Goal: Task Accomplishment & Management: Manage account settings

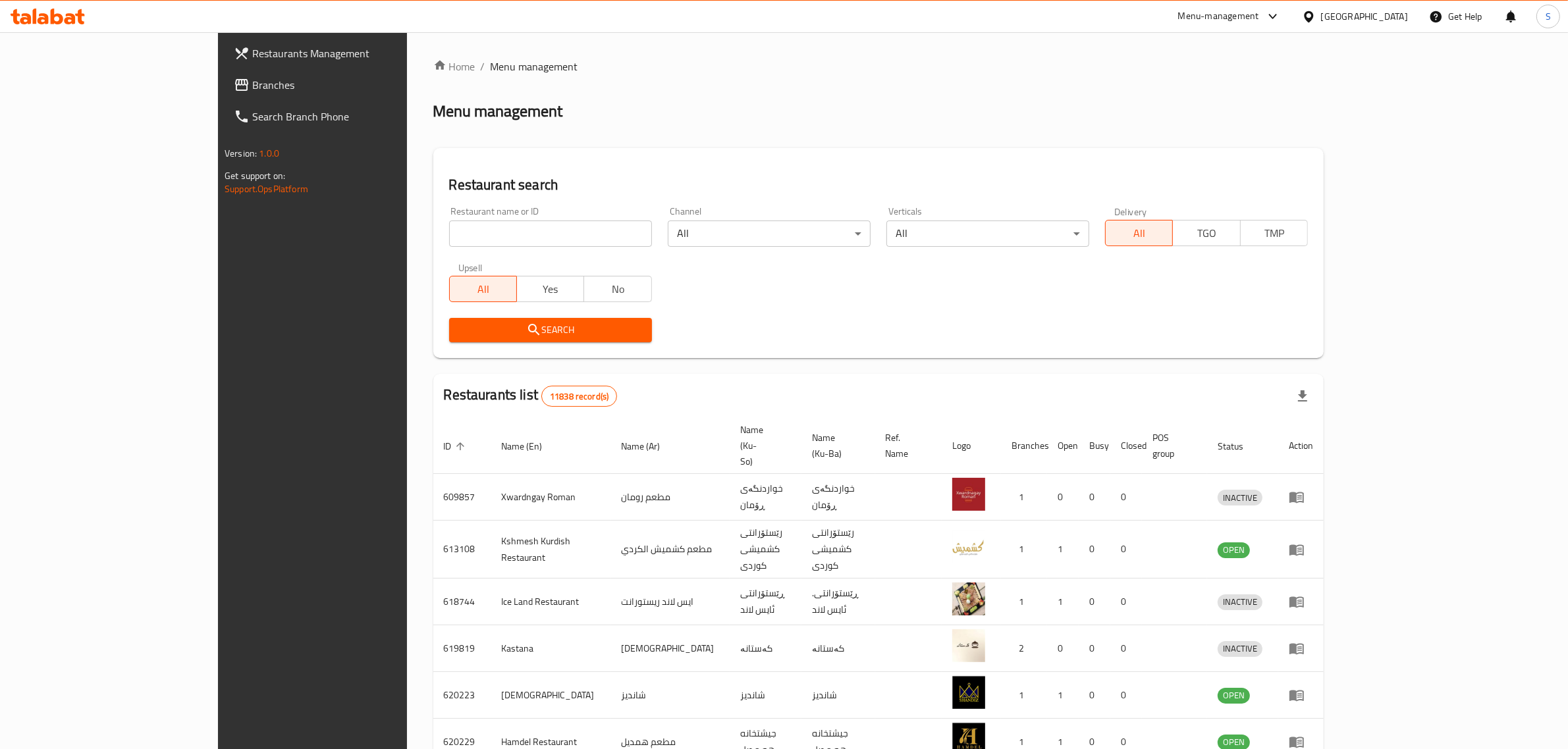
click at [461, 235] on input "search" at bounding box center [550, 233] width 202 height 27
type input "أ"
type input "Hello Chicken"
click button "Search" at bounding box center [550, 330] width 202 height 25
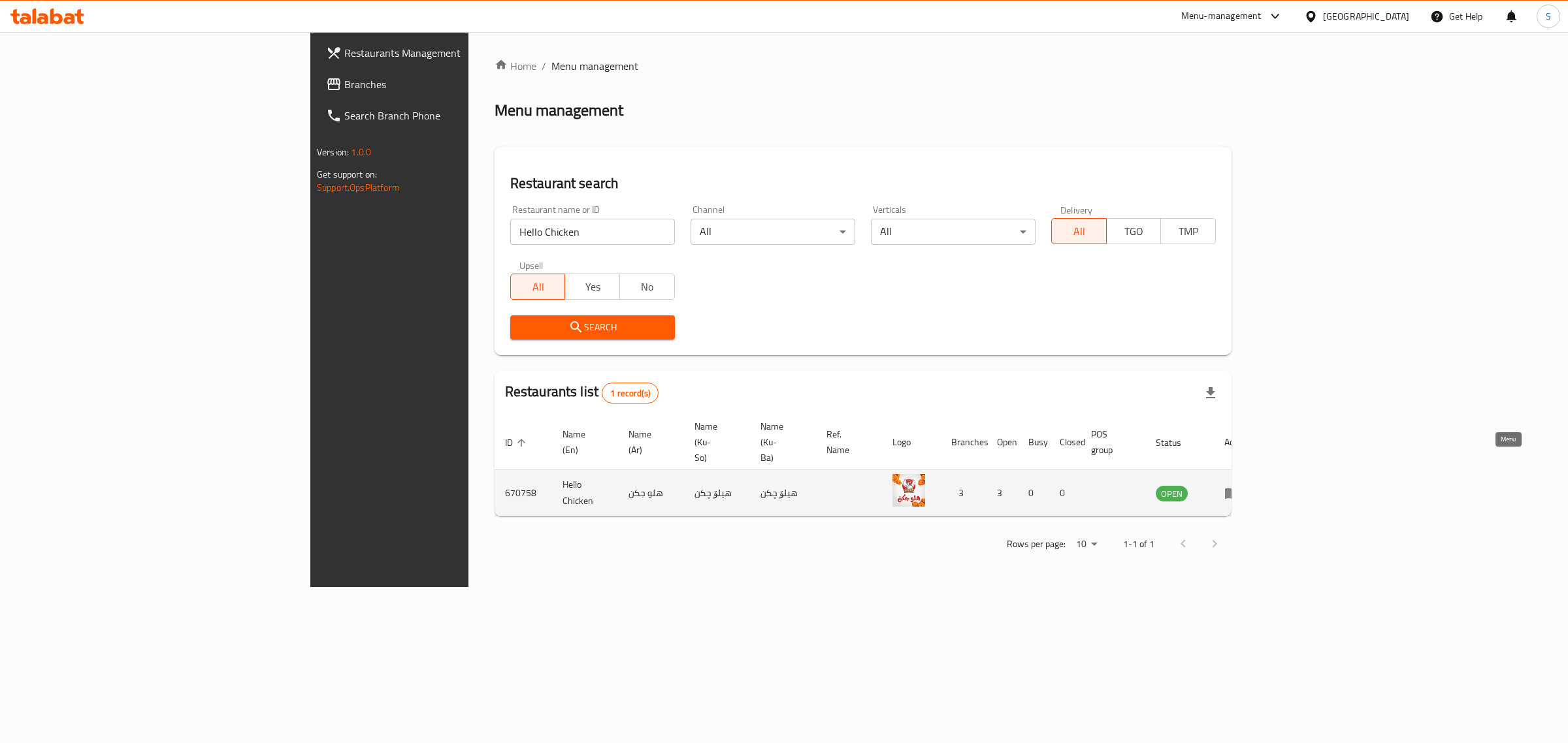
click at [1239, 488] on icon "enhanced table" at bounding box center [1231, 493] width 15 height 11
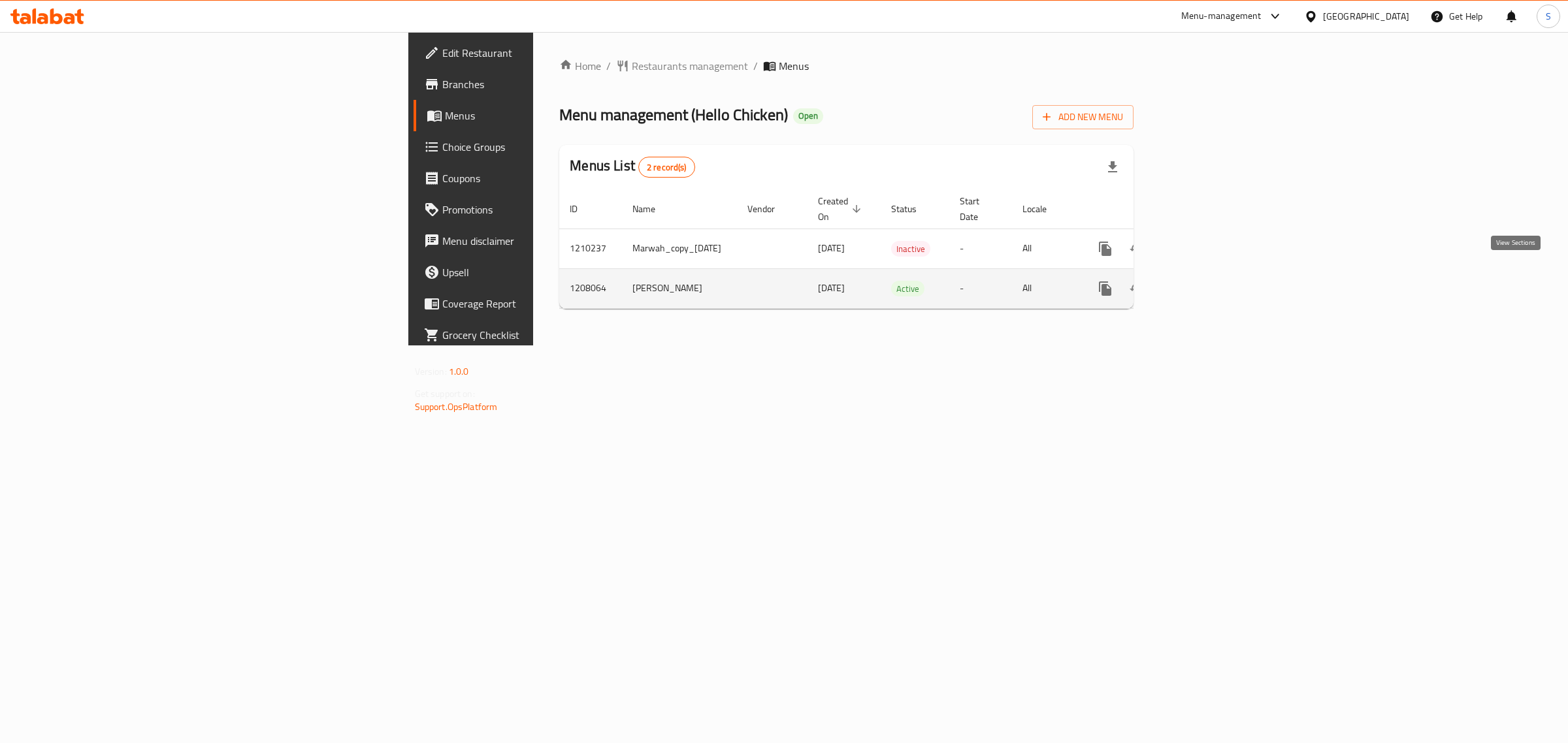
click at [1214, 273] on link "enhanced table" at bounding box center [1199, 289] width 31 height 31
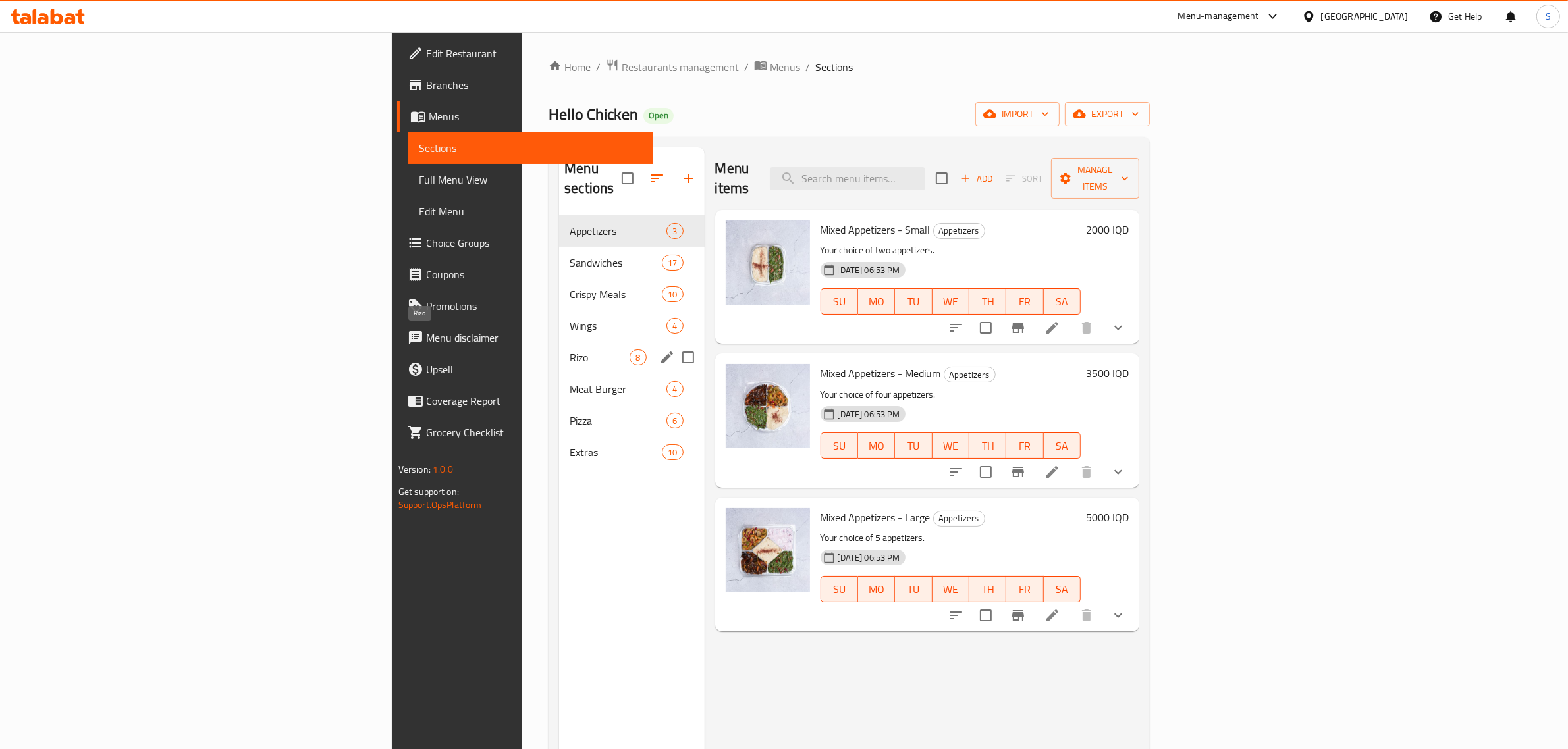
drag, startPoint x: 406, startPoint y: 337, endPoint x: 462, endPoint y: 325, distance: 57.3
click at [570, 349] on span "Rizo" at bounding box center [599, 357] width 60 height 16
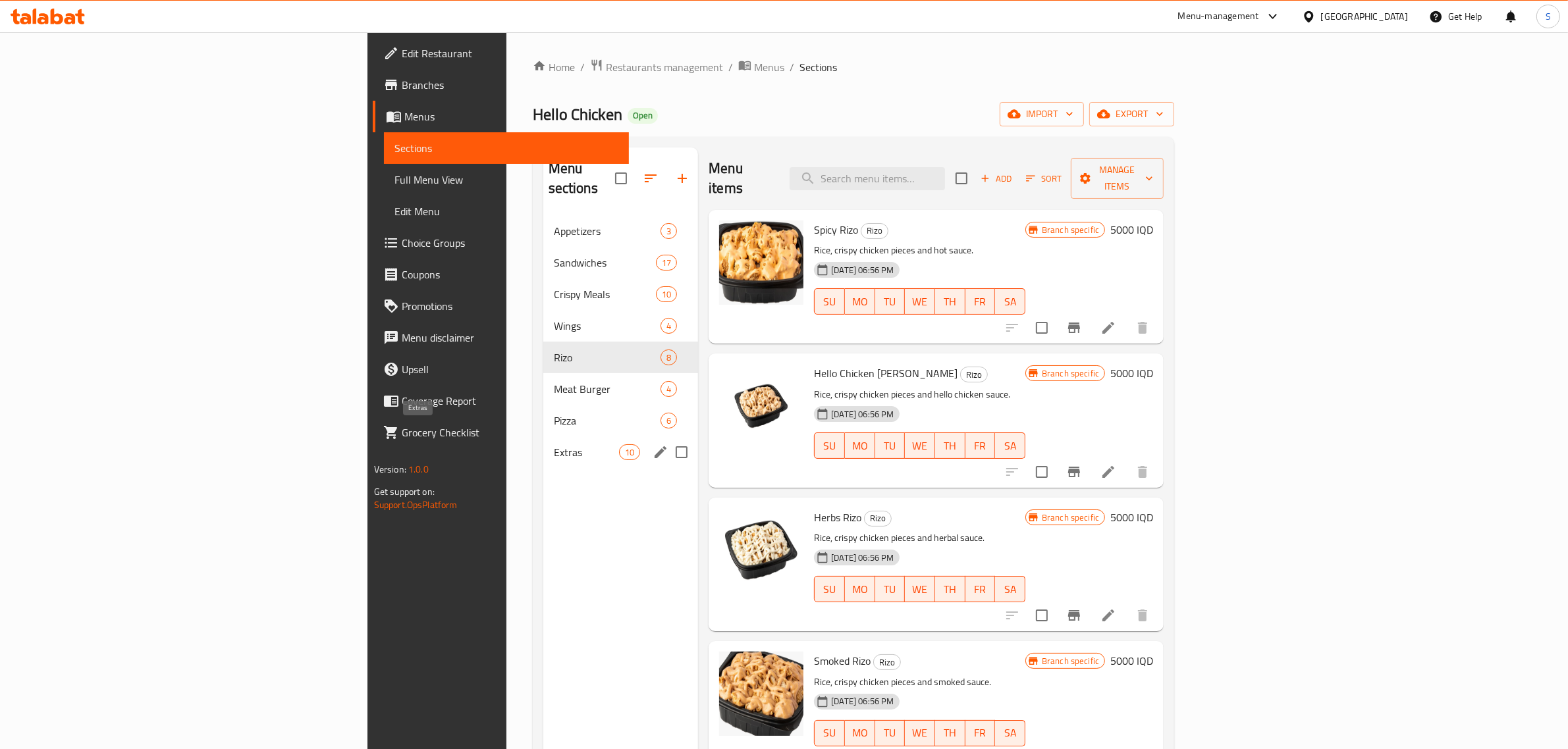
click at [554, 444] on span "Extras" at bounding box center [587, 452] width 65 height 16
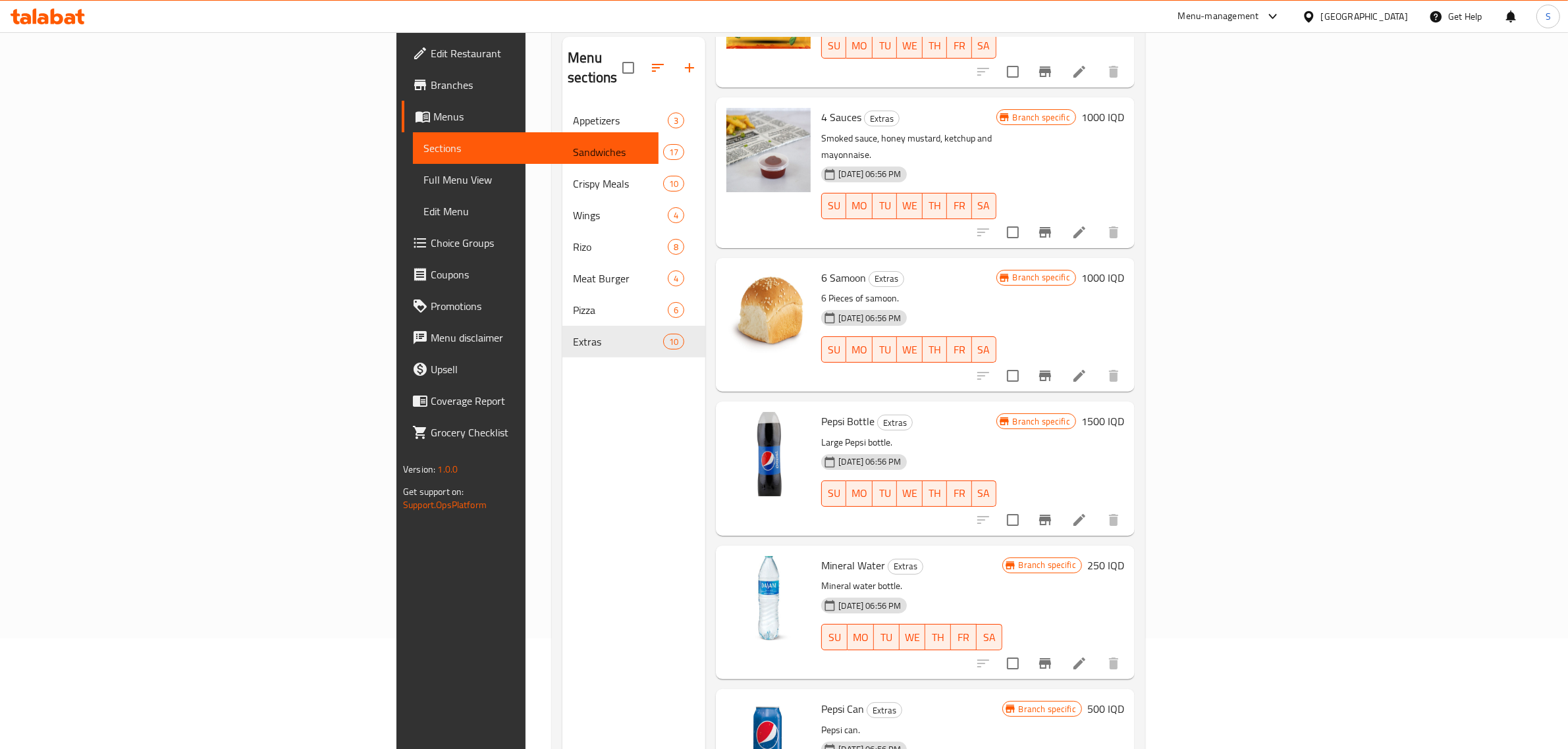
scroll to position [82, 0]
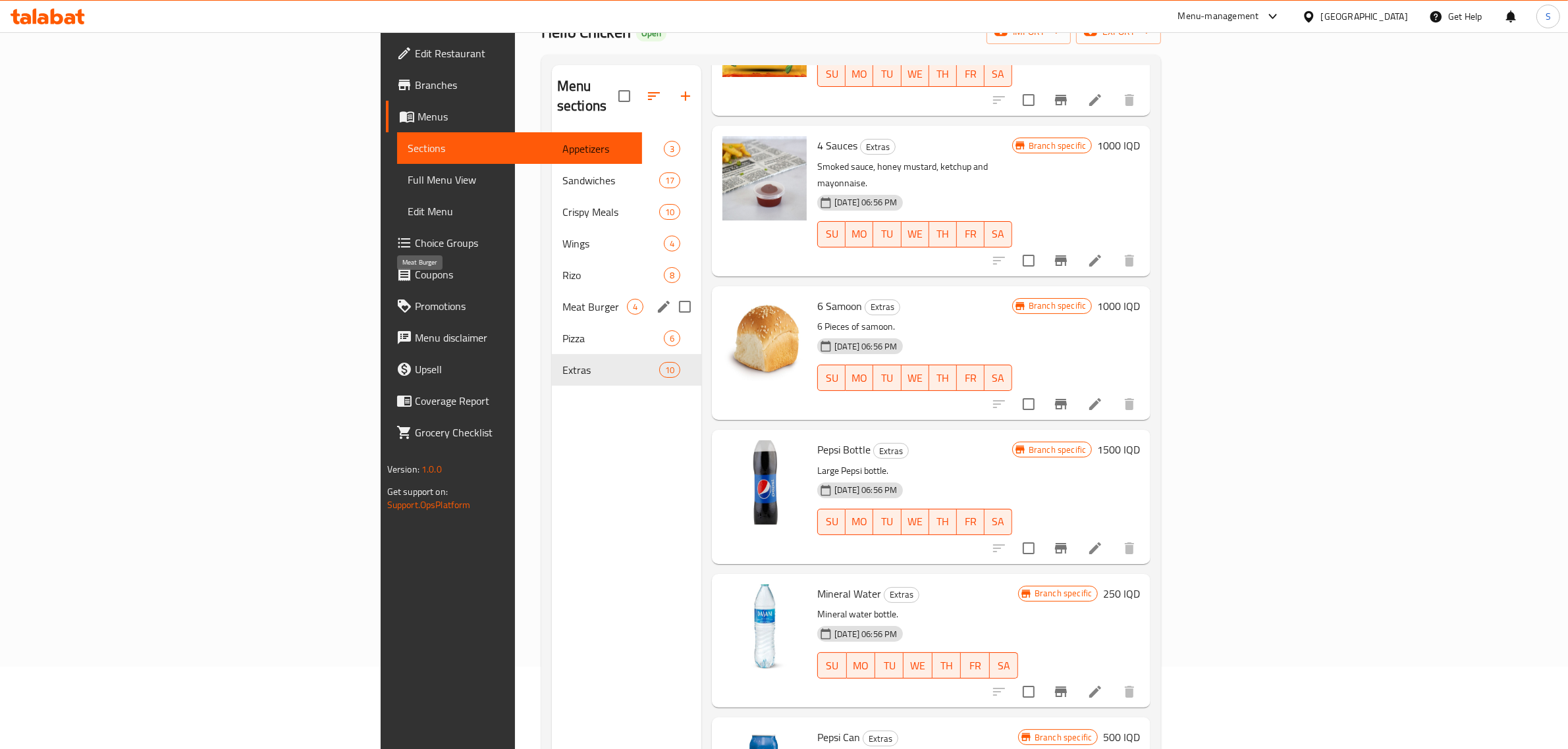
click at [563, 299] on span "Meat Burger" at bounding box center [594, 307] width 64 height 16
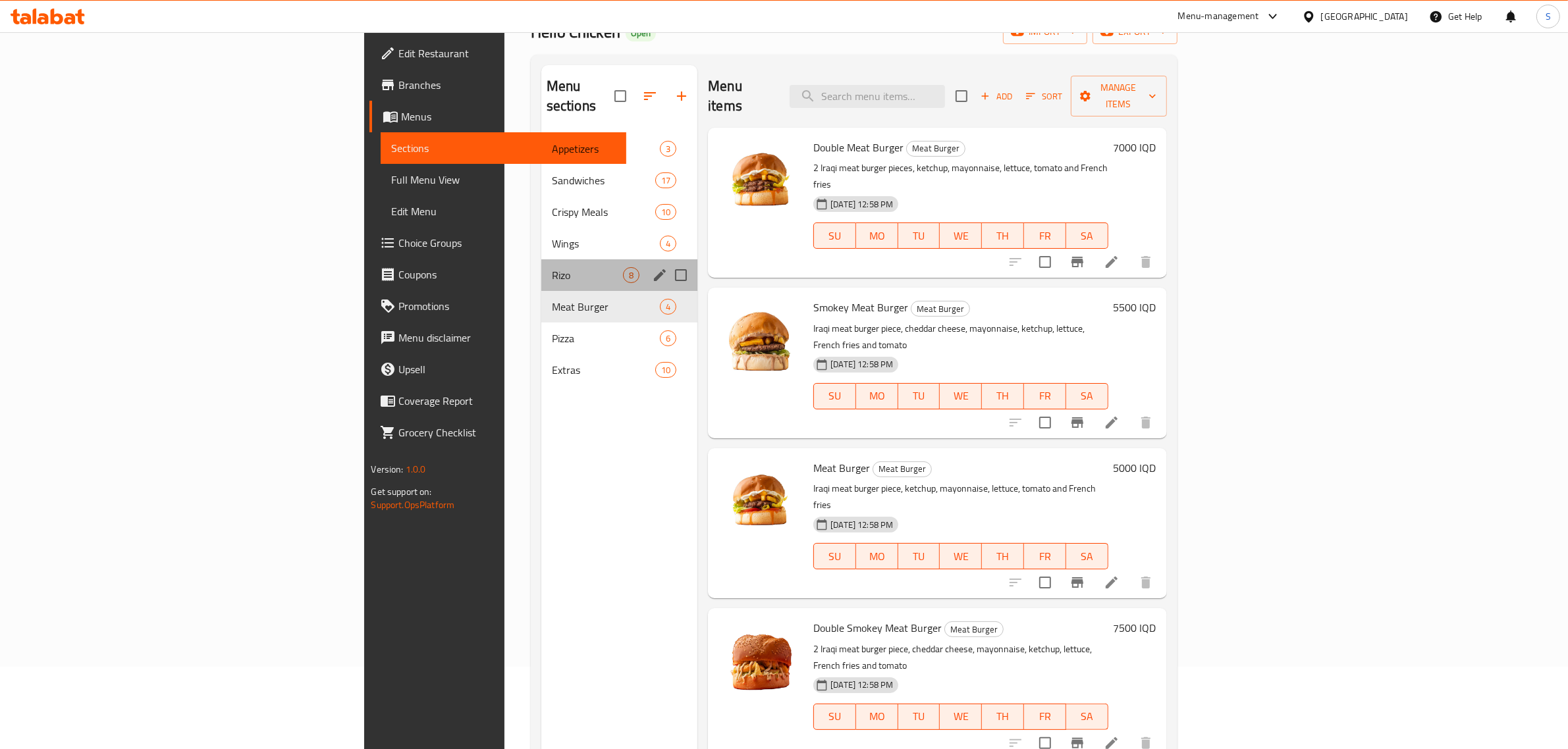
click at [541, 260] on div "Rizo 8" at bounding box center [619, 275] width 156 height 32
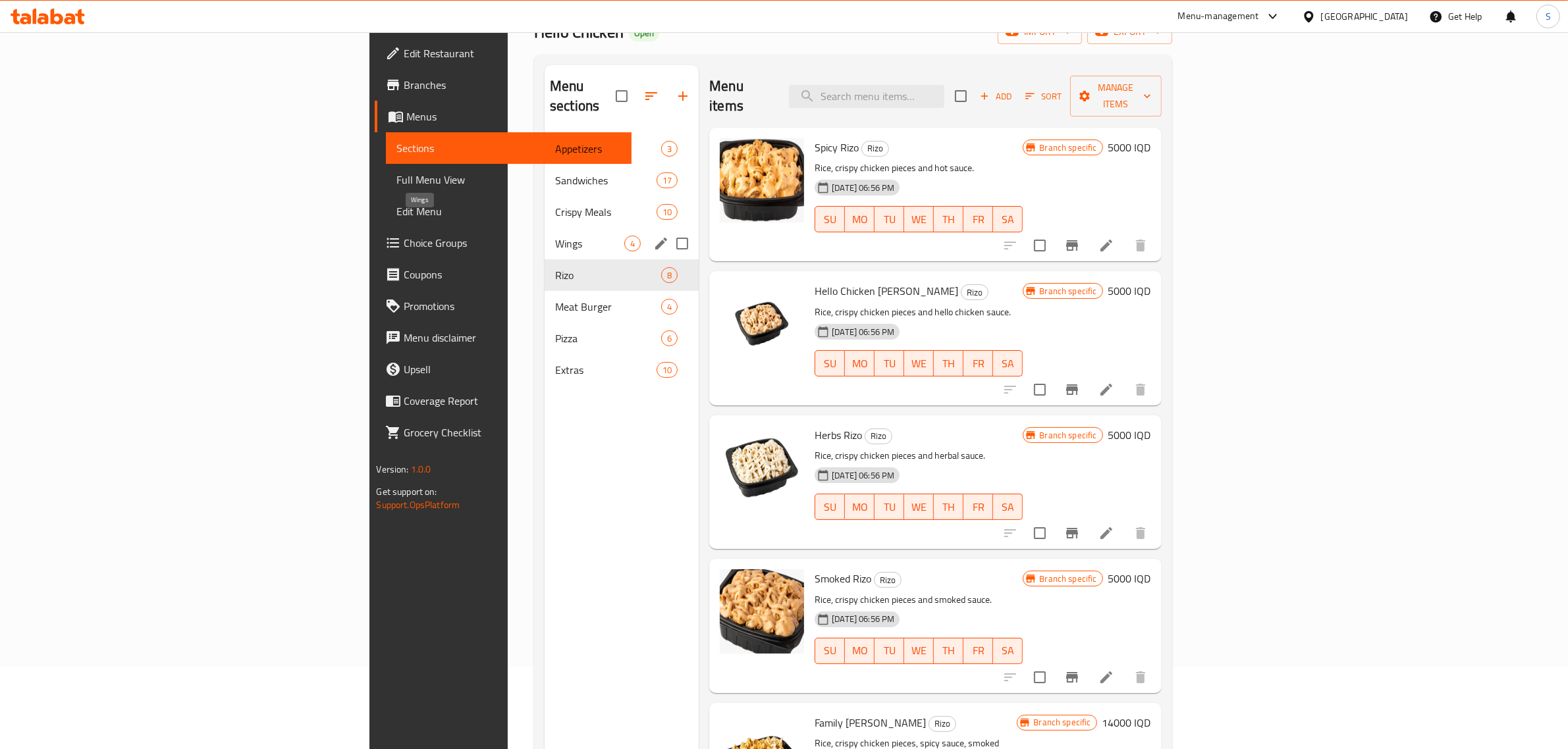
click at [545, 228] on div "Wings 4" at bounding box center [622, 244] width 154 height 32
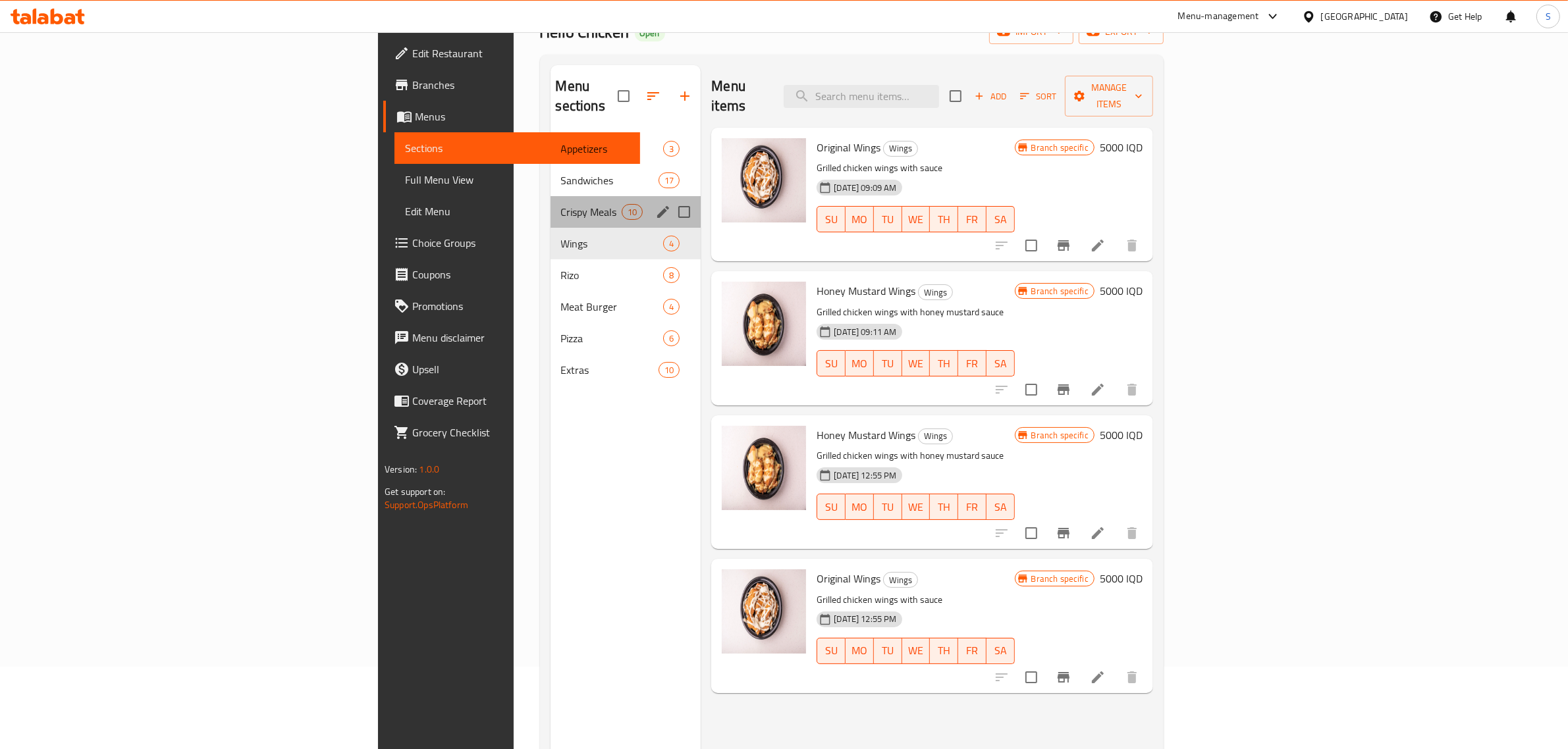
click at [551, 202] on div "Crispy Meals 10" at bounding box center [626, 212] width 151 height 32
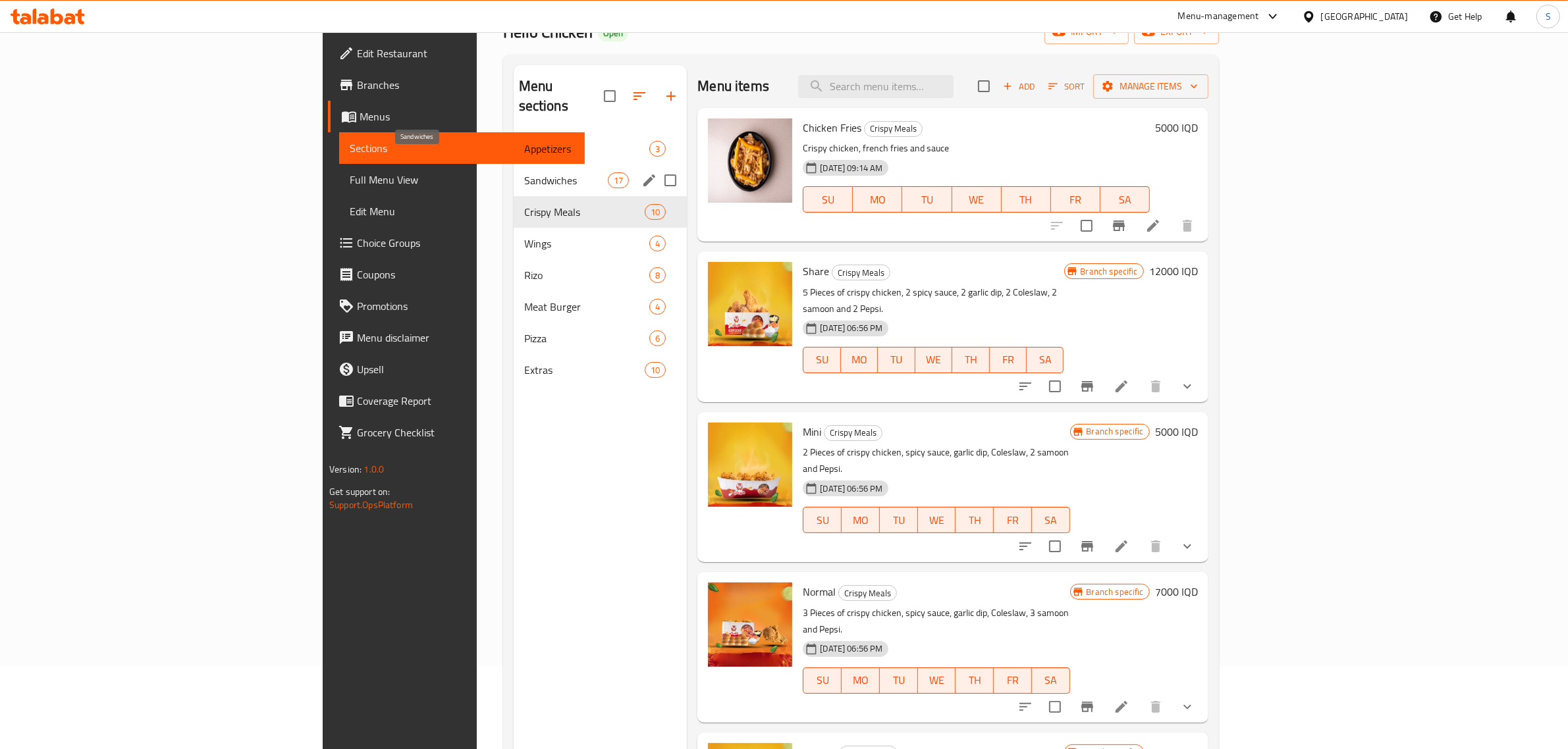
click at [524, 173] on span "Sandwiches" at bounding box center [566, 181] width 84 height 16
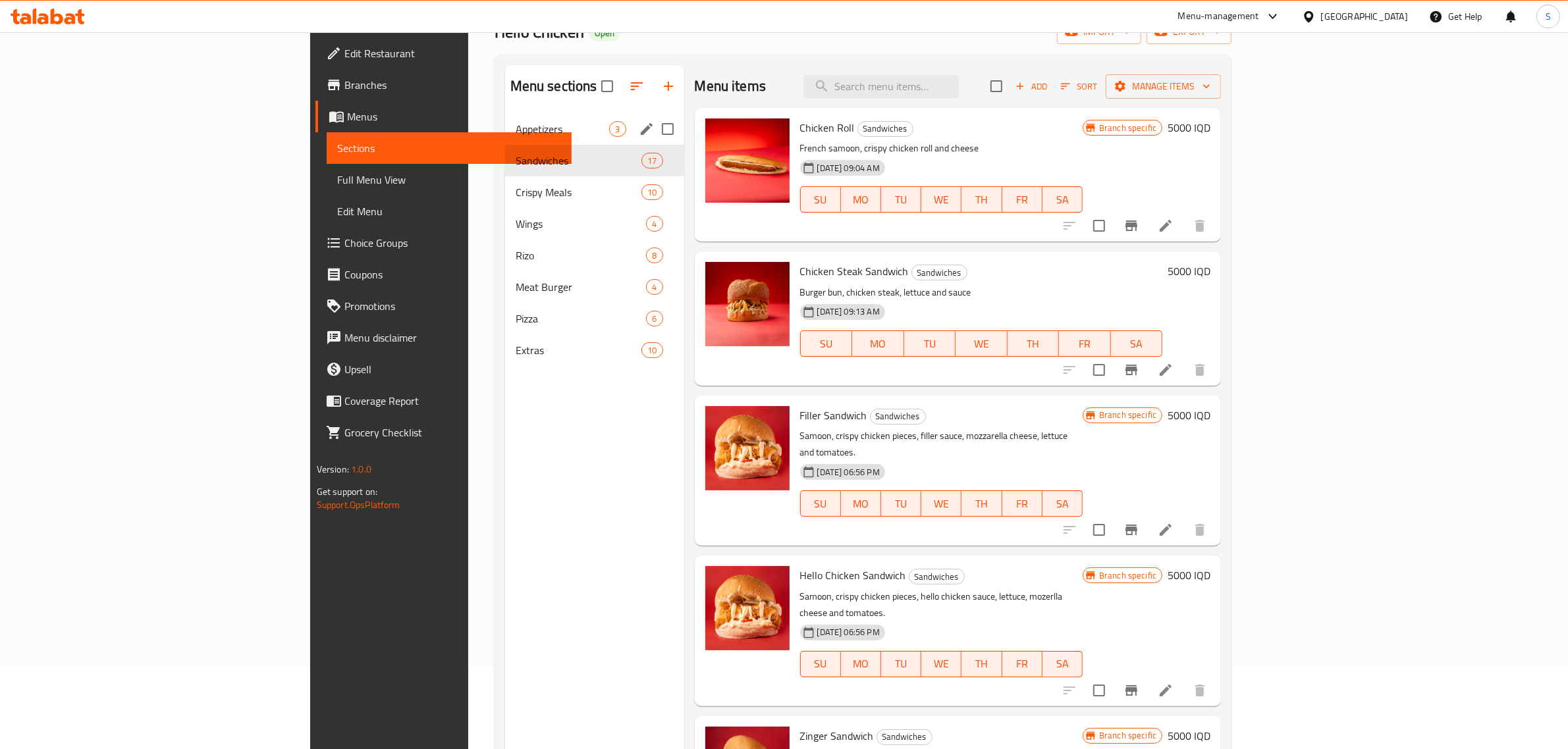
click at [506, 139] on div "Appetizers 3" at bounding box center [594, 129] width 179 height 32
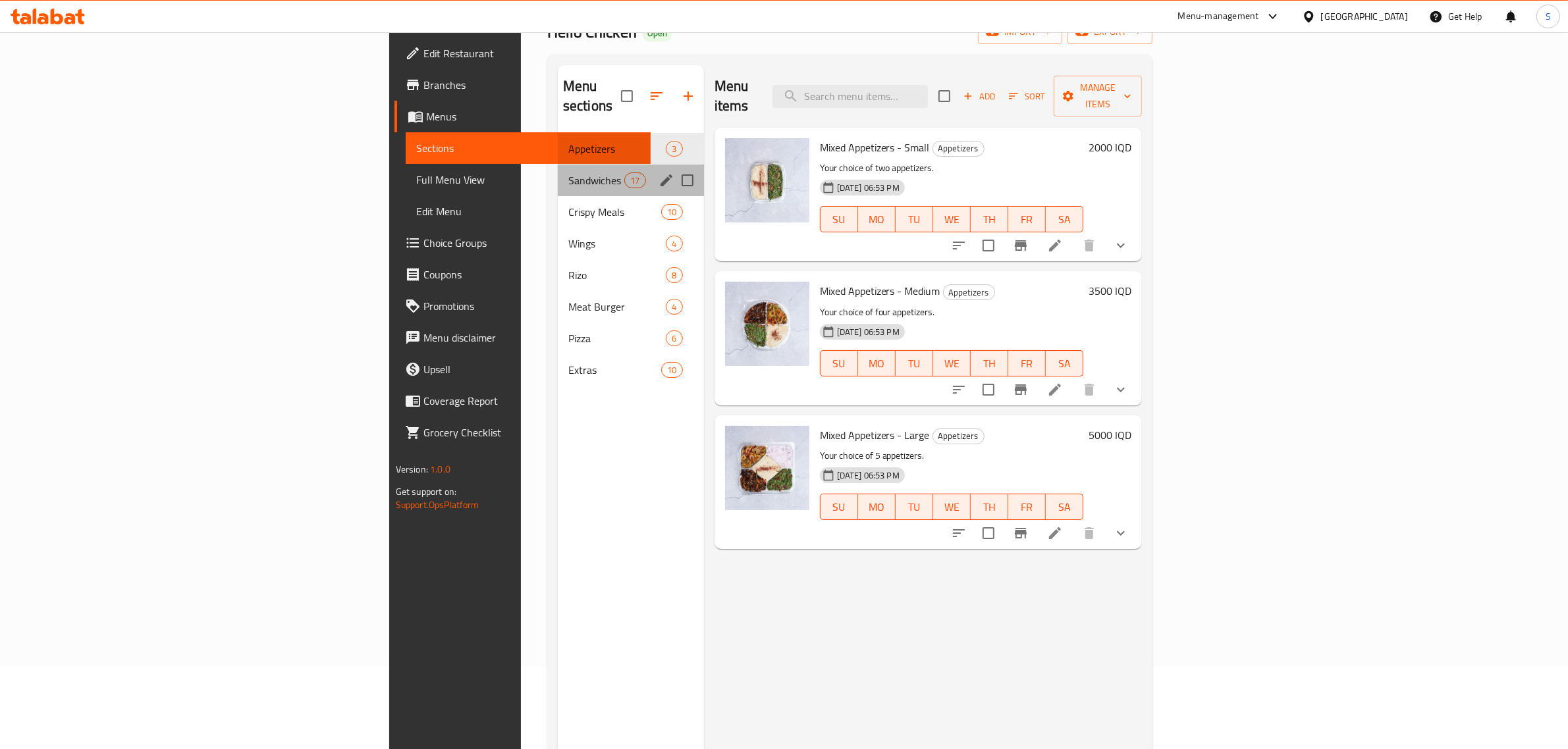
click at [558, 172] on div "Sandwiches 17" at bounding box center [631, 181] width 146 height 32
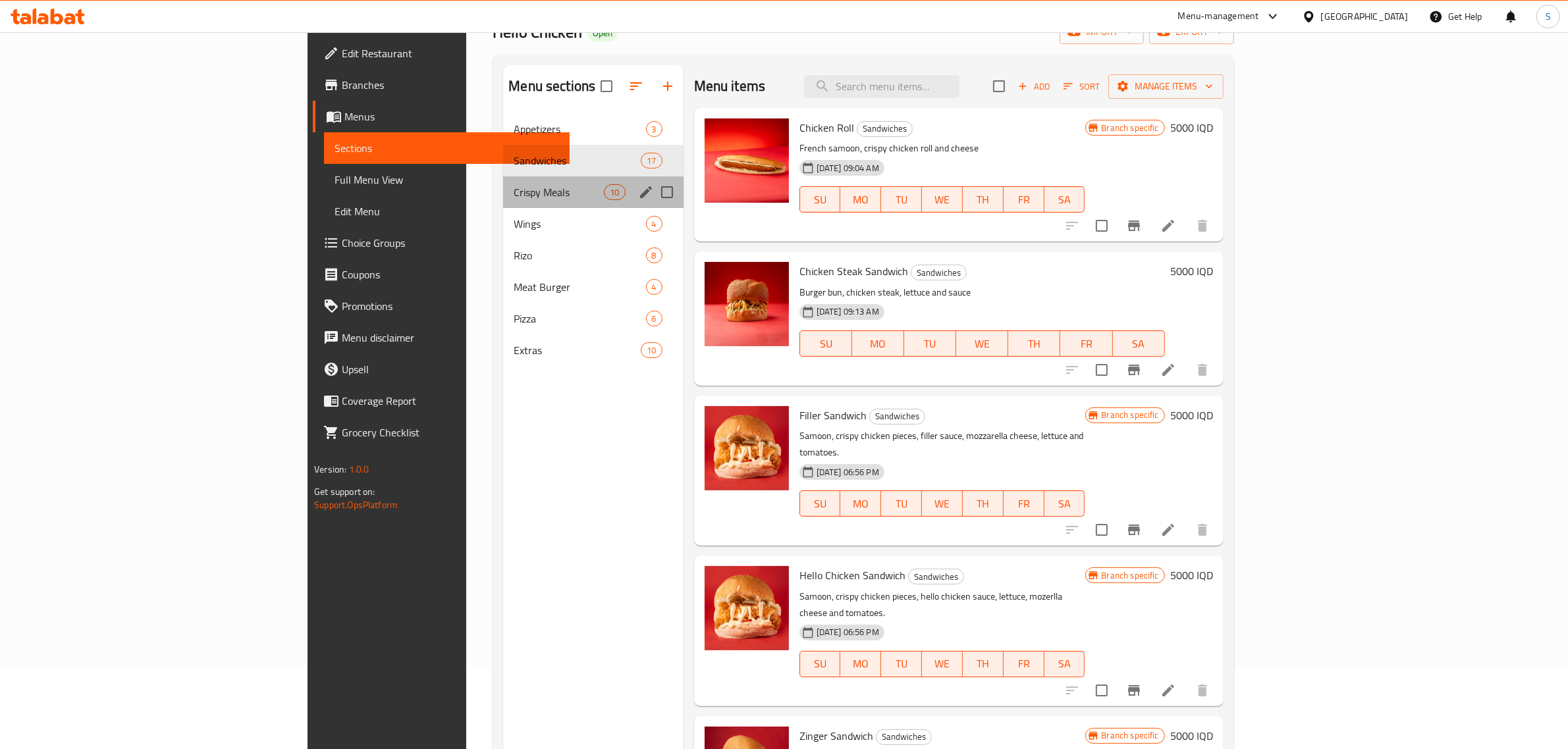
click at [504, 204] on div "Crispy Meals 10" at bounding box center [593, 192] width 180 height 32
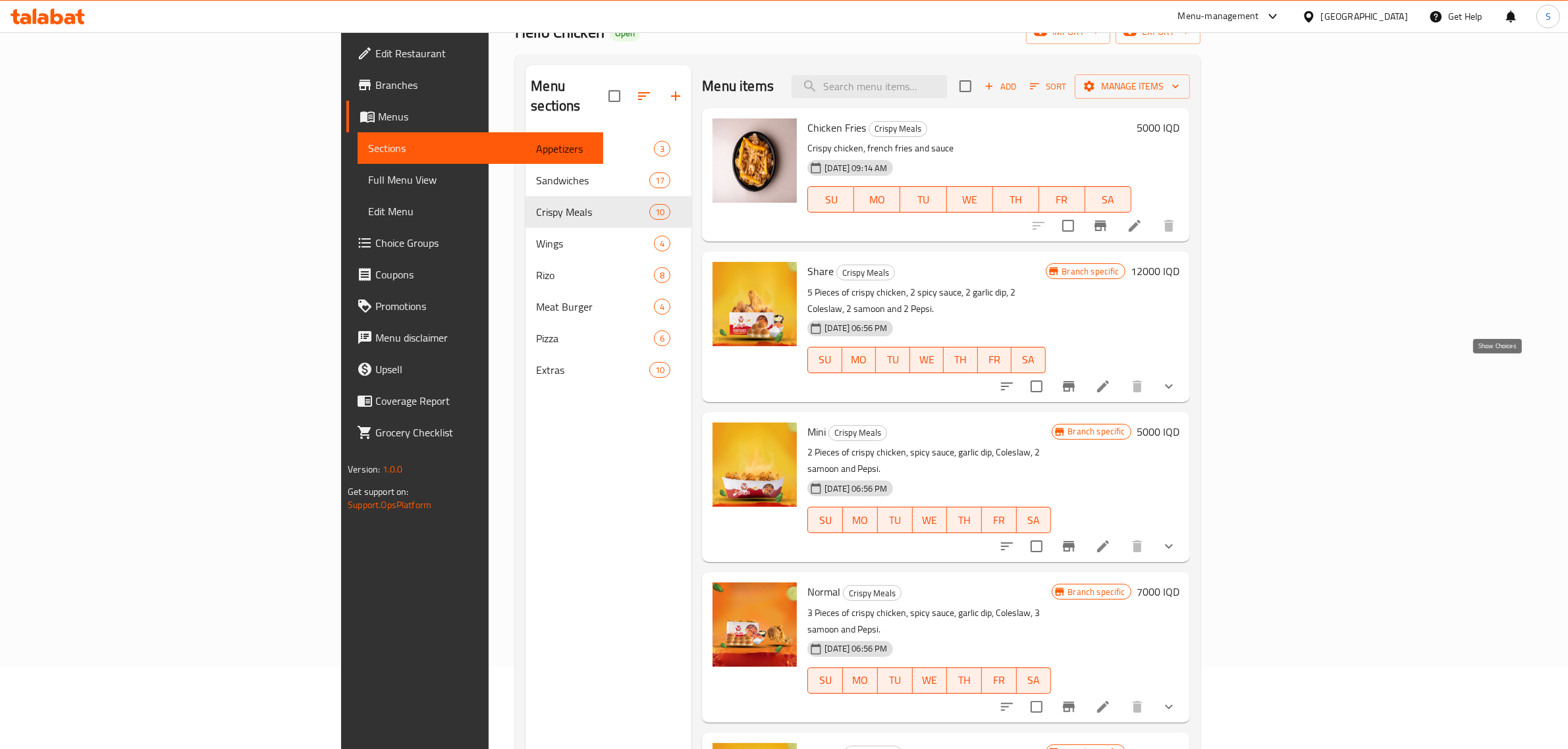
click at [1177, 378] on icon "show more" at bounding box center [1169, 386] width 16 height 16
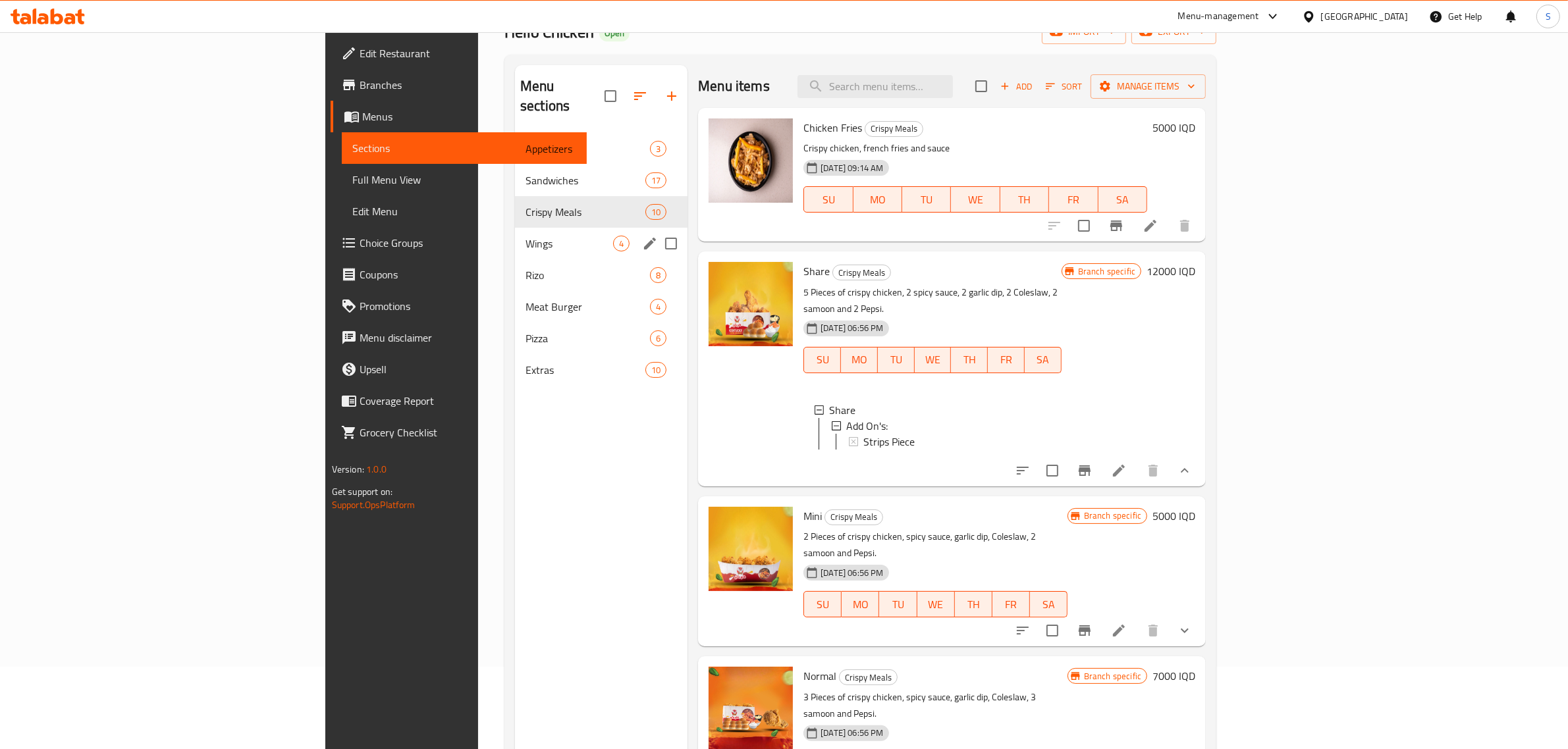
click at [515, 234] on div "Wings 4" at bounding box center [601, 244] width 173 height 32
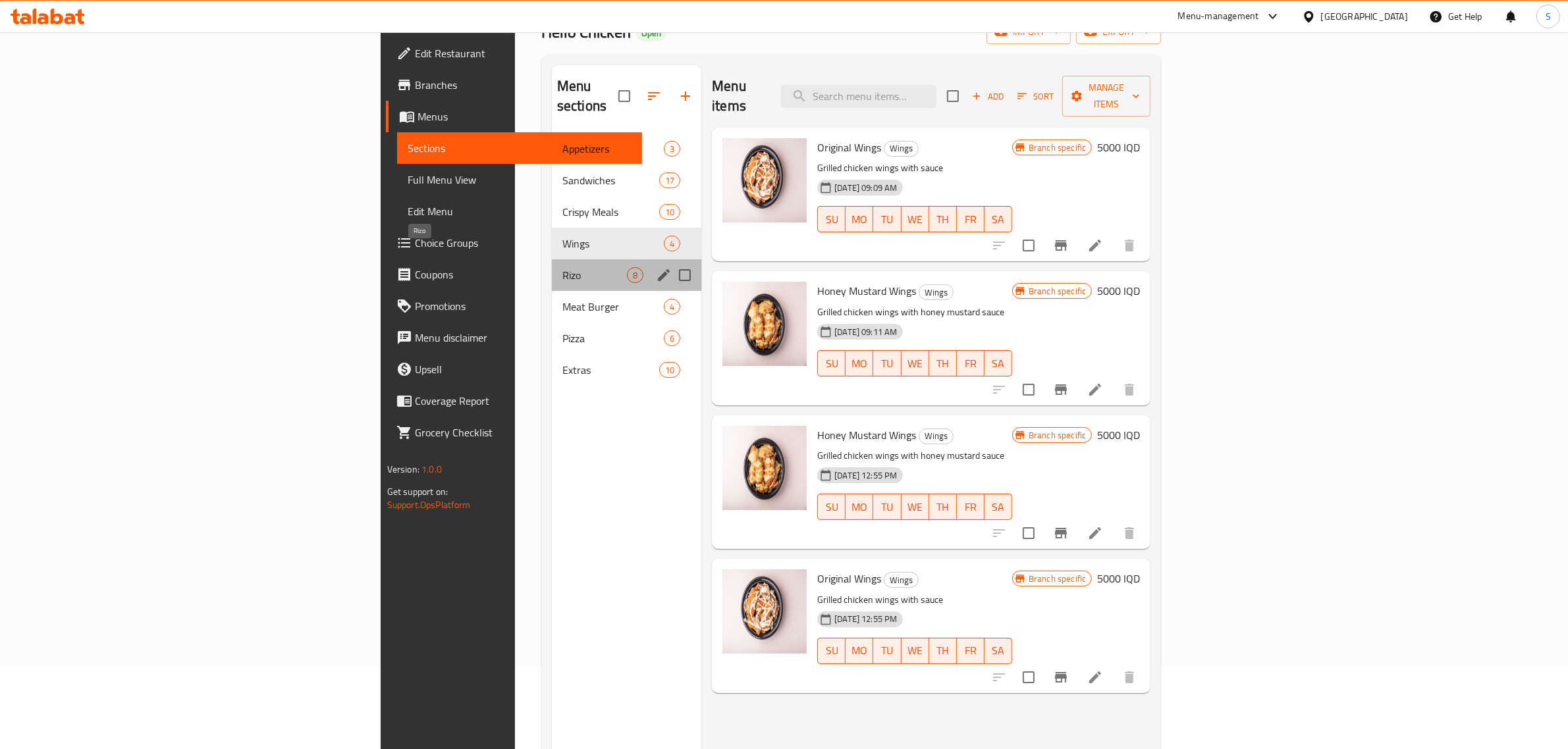
click at [563, 267] on span "Rizo" at bounding box center [594, 275] width 64 height 16
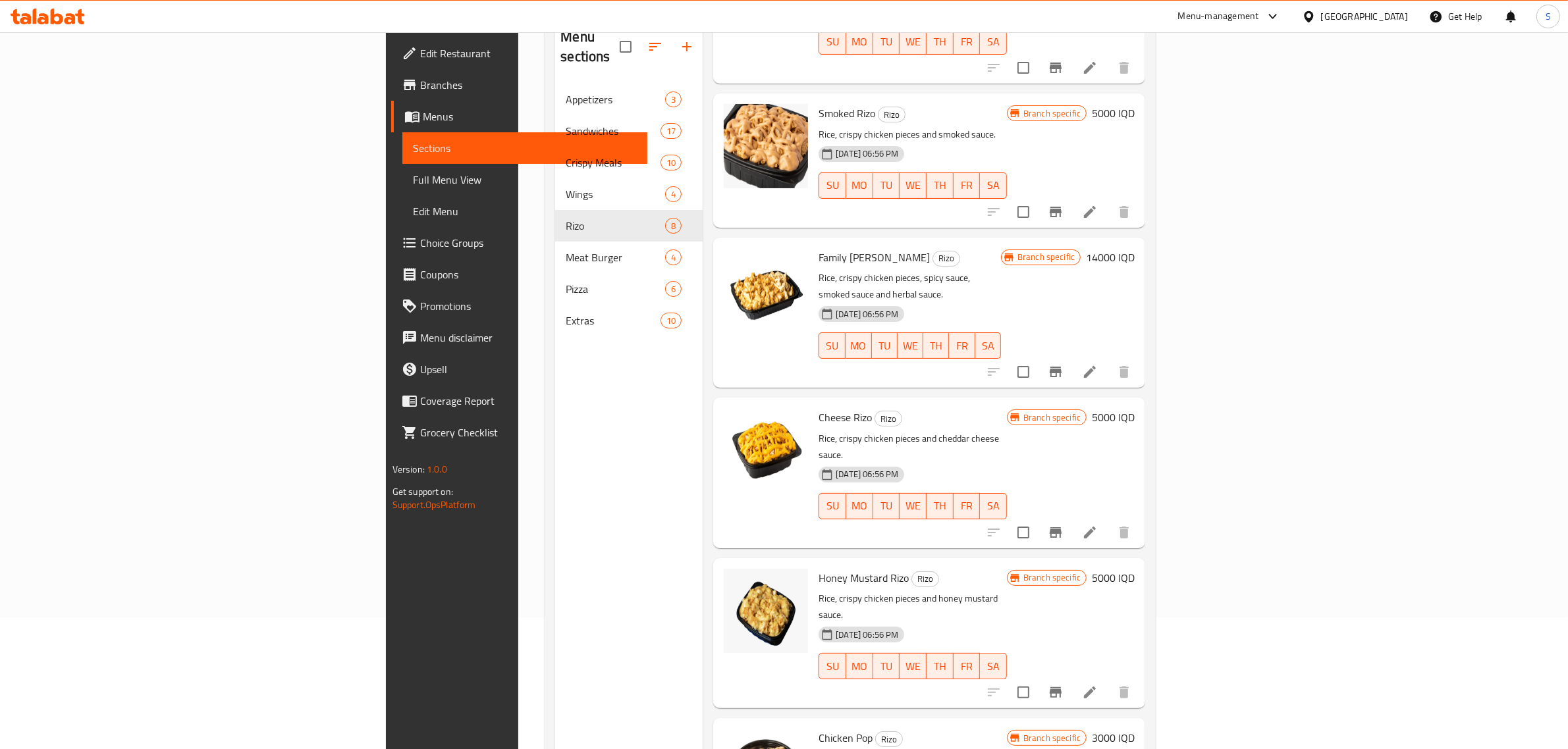
scroll to position [185, 0]
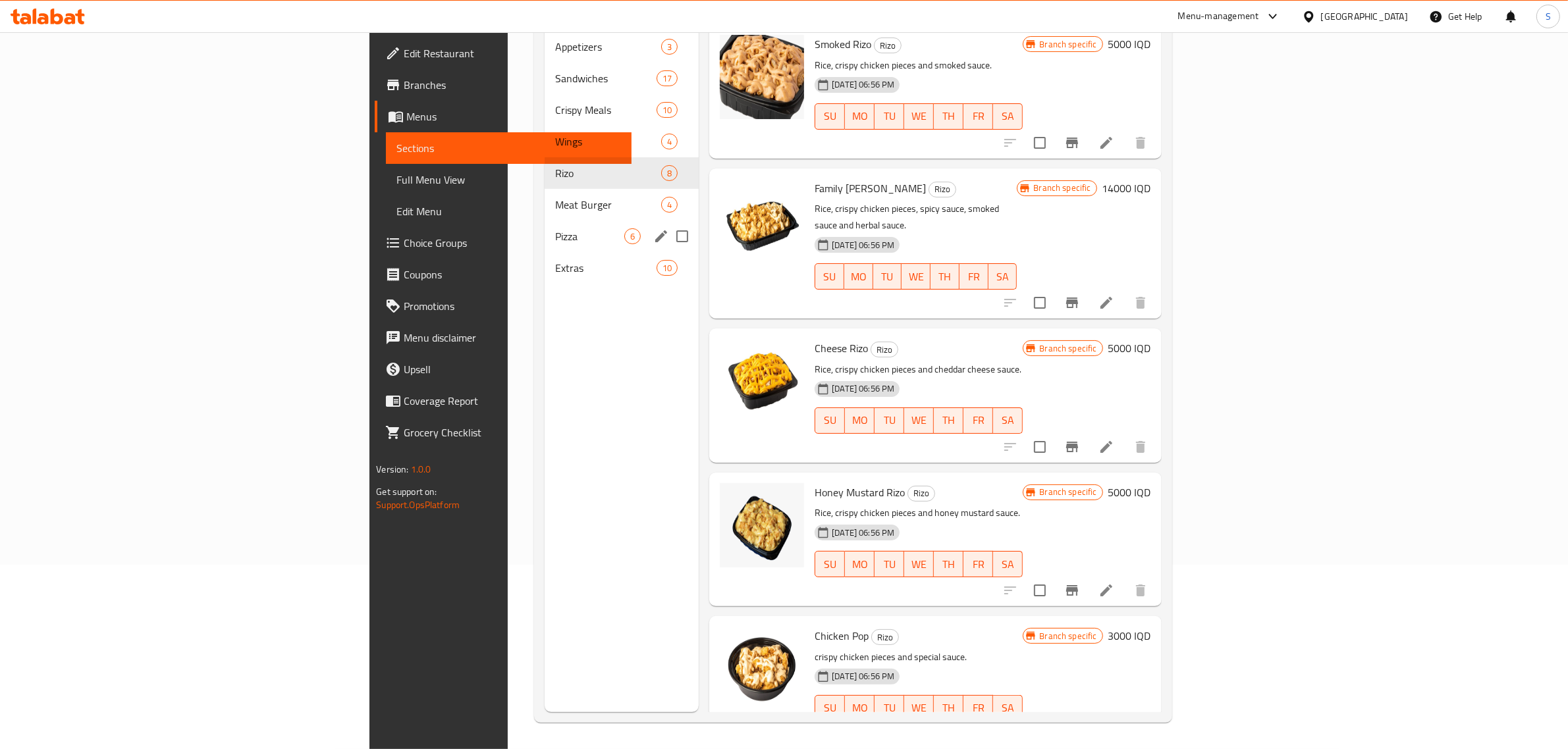
click at [555, 196] on span "Meat Burger" at bounding box center [607, 204] width 106 height 16
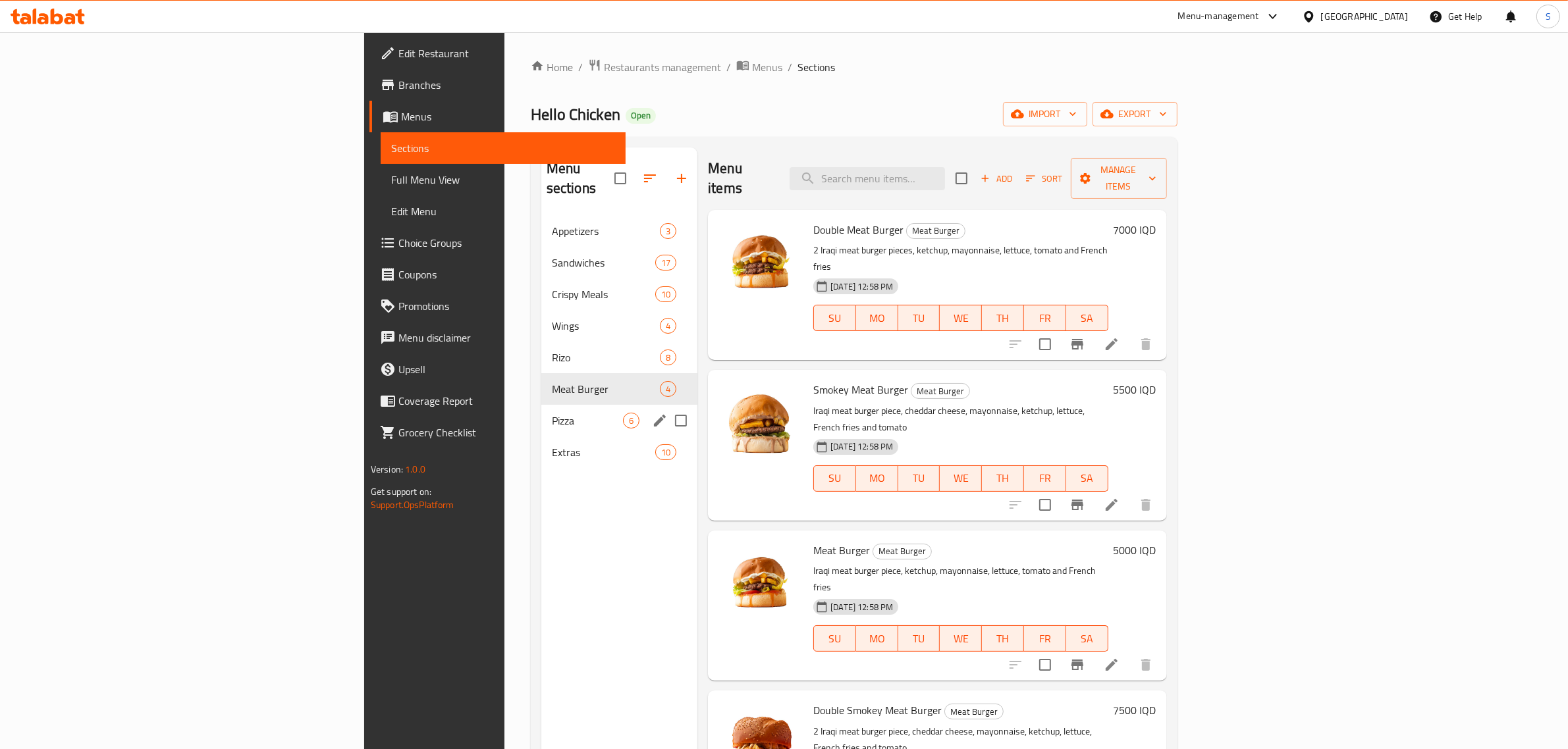
click at [552, 412] on span "Pizza" at bounding box center [588, 420] width 71 height 16
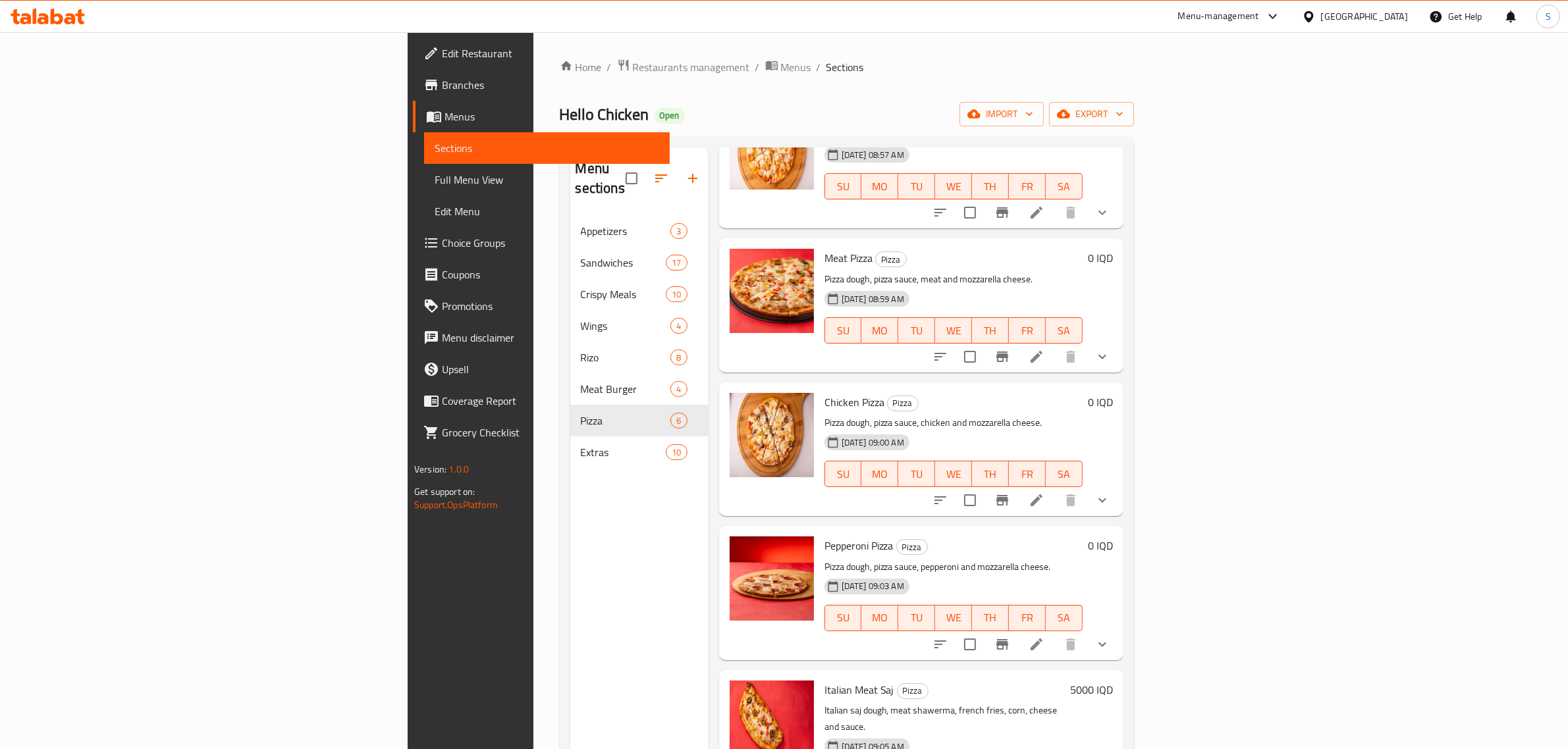
scroll to position [145, 0]
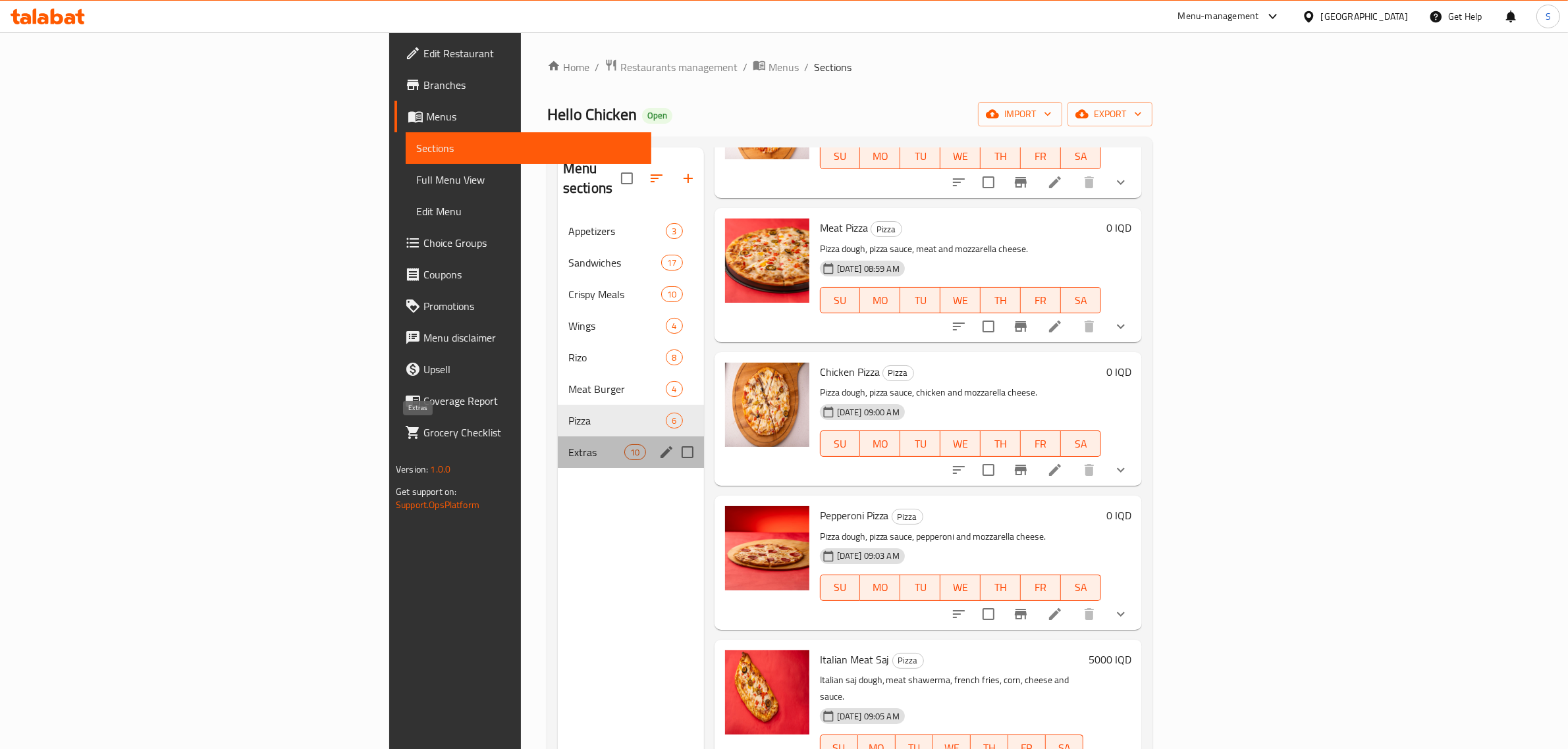
click at [569, 444] on span "Extras" at bounding box center [596, 452] width 56 height 16
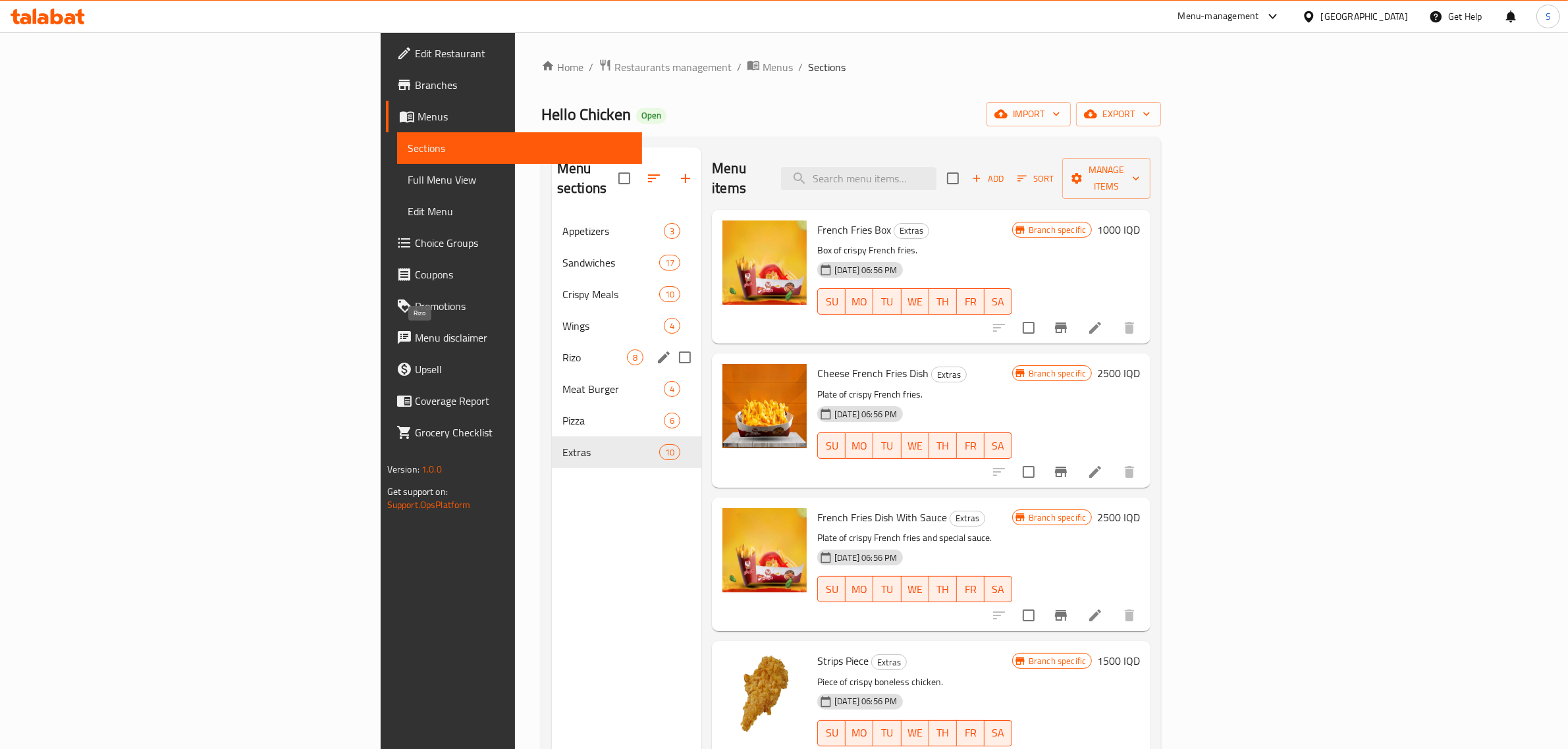
click at [563, 349] on span "Rizo" at bounding box center [594, 357] width 64 height 16
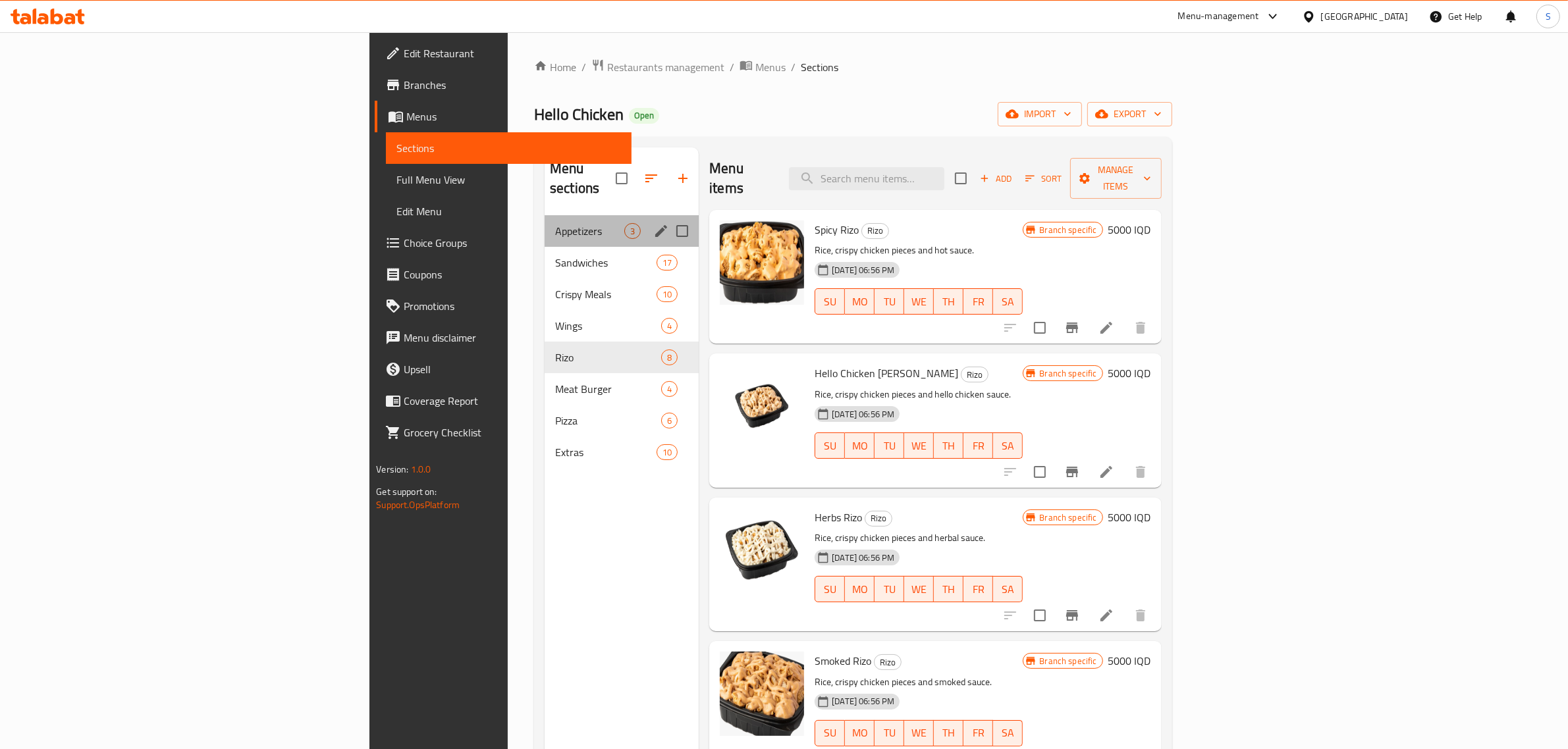
click at [545, 224] on div "Appetizers 3" at bounding box center [622, 231] width 154 height 32
